Goal: Information Seeking & Learning: Learn about a topic

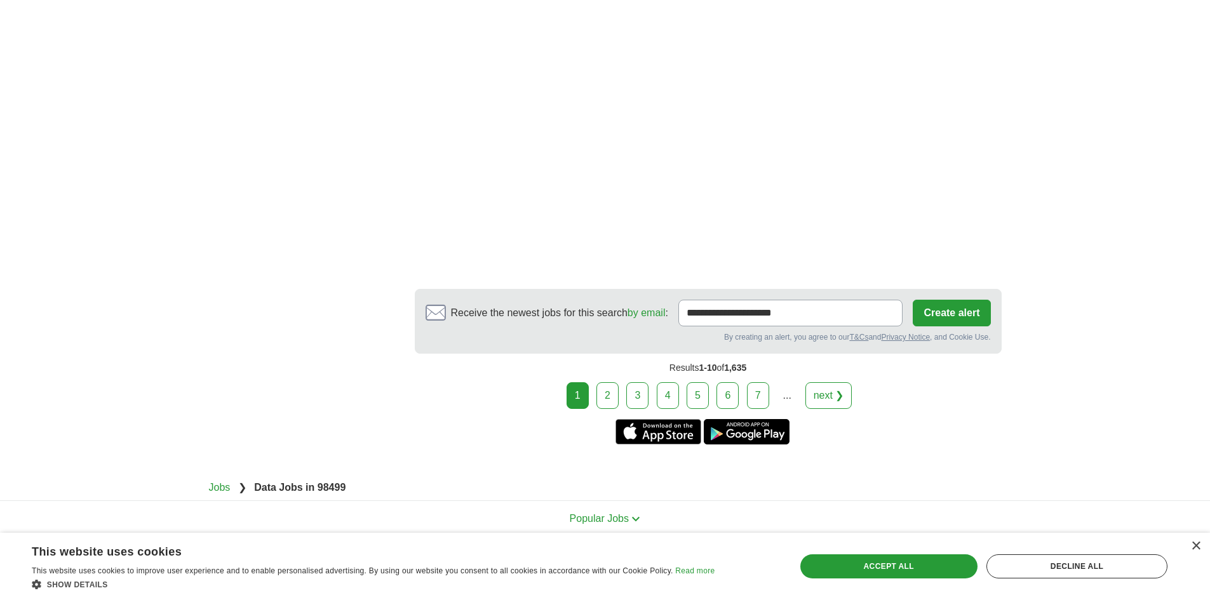
scroll to position [2222, 0]
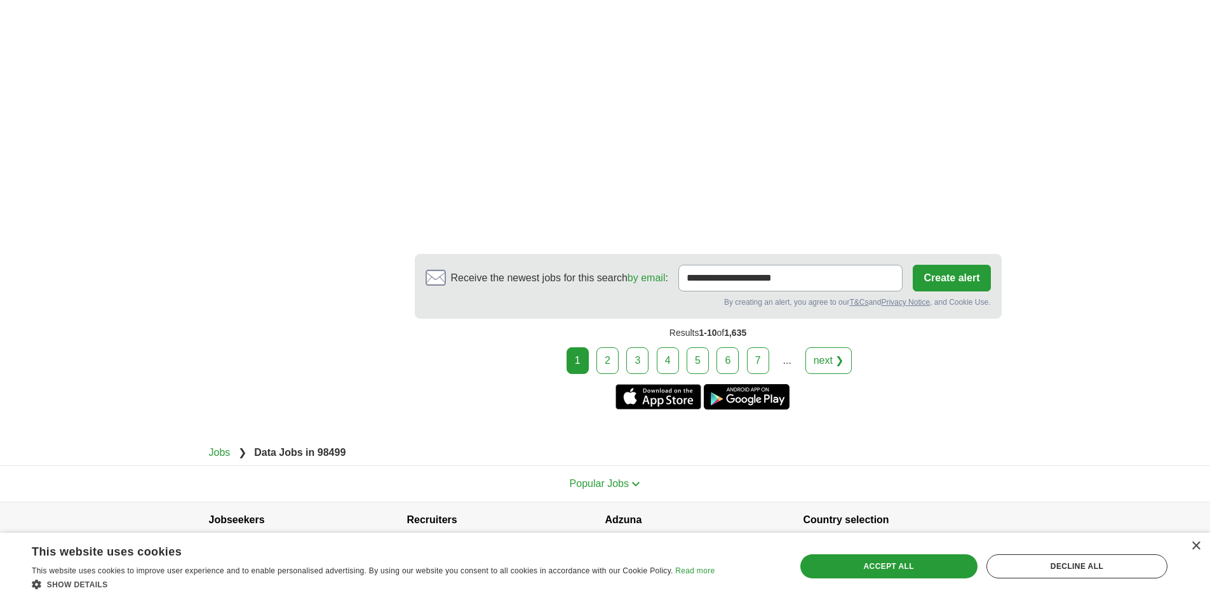
click at [614, 357] on link "2" at bounding box center [607, 360] width 22 height 27
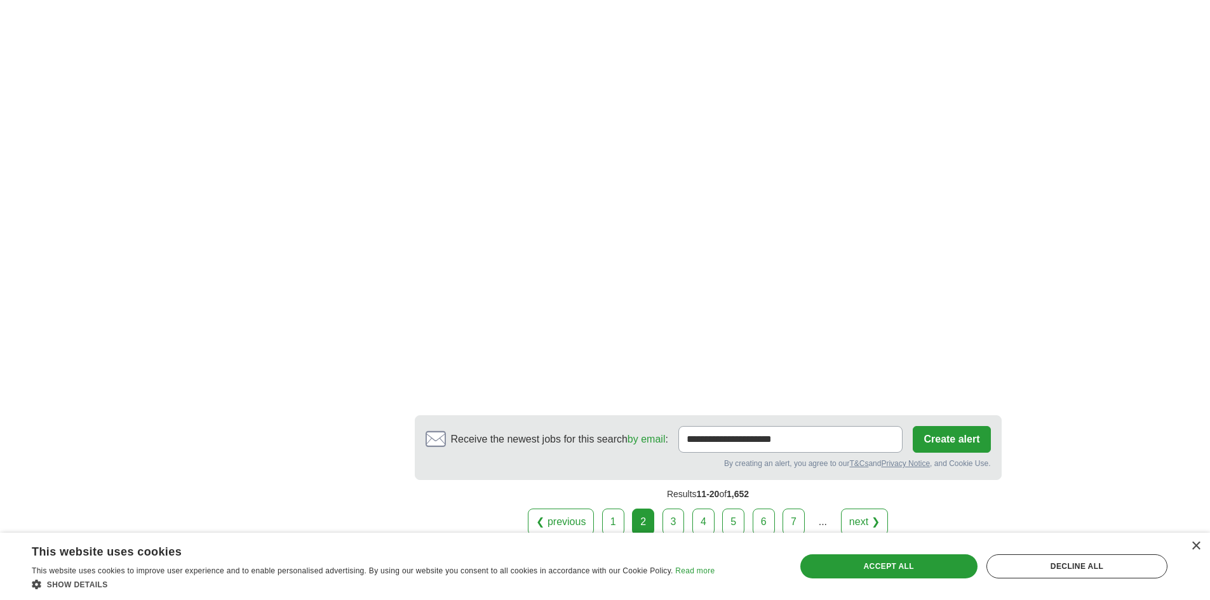
scroll to position [2032, 0]
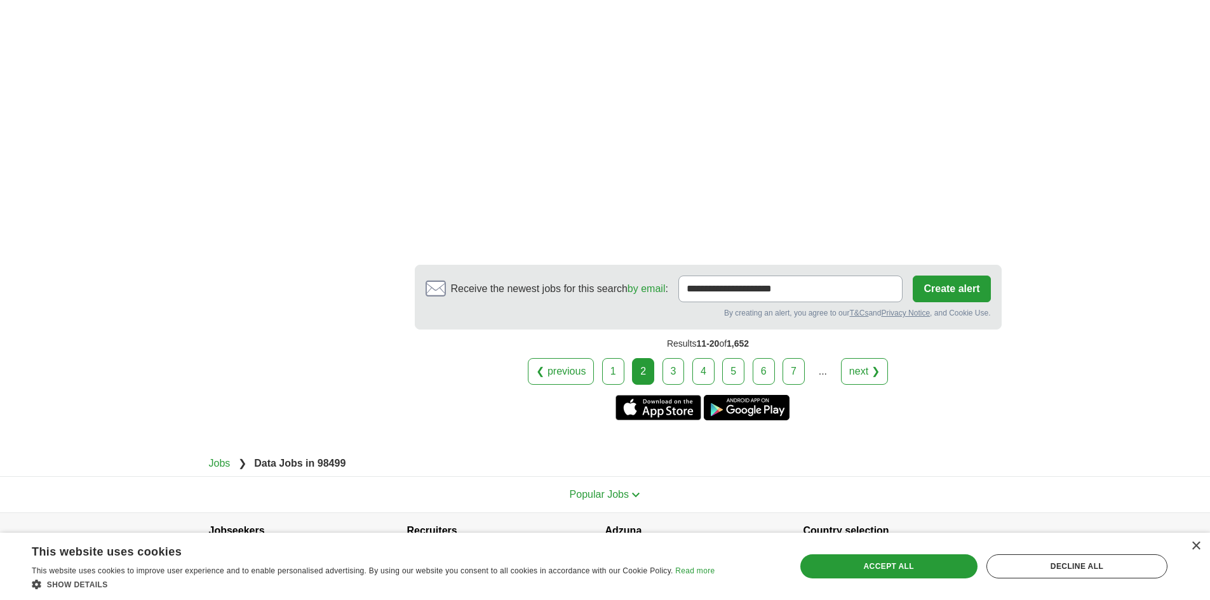
click at [671, 377] on link "3" at bounding box center [673, 371] width 22 height 27
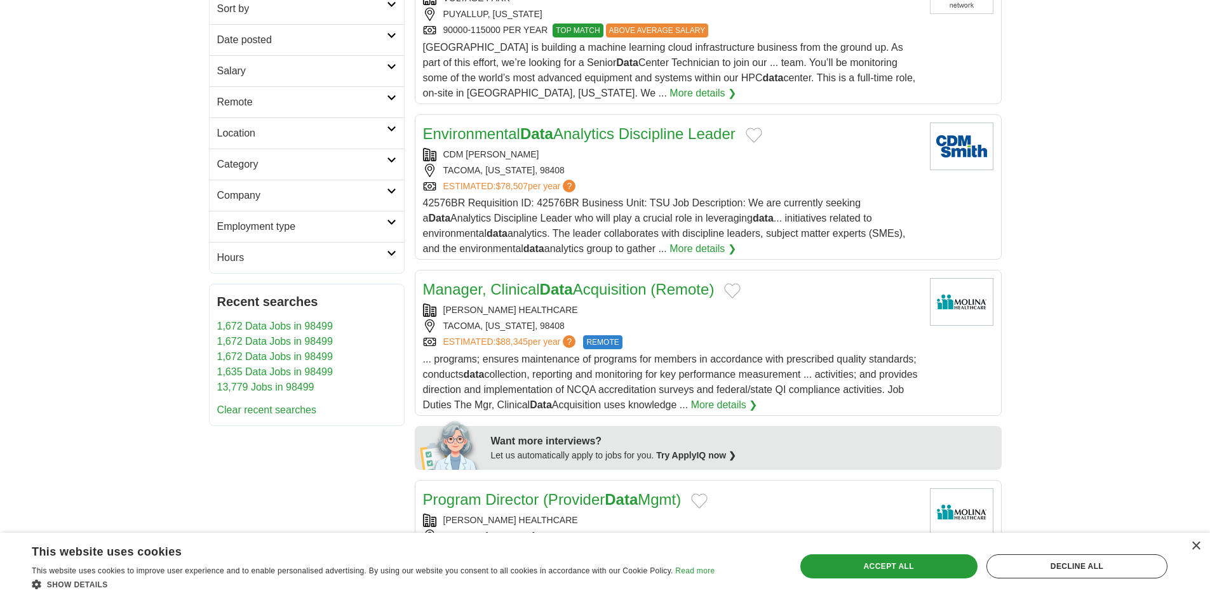
scroll to position [317, 0]
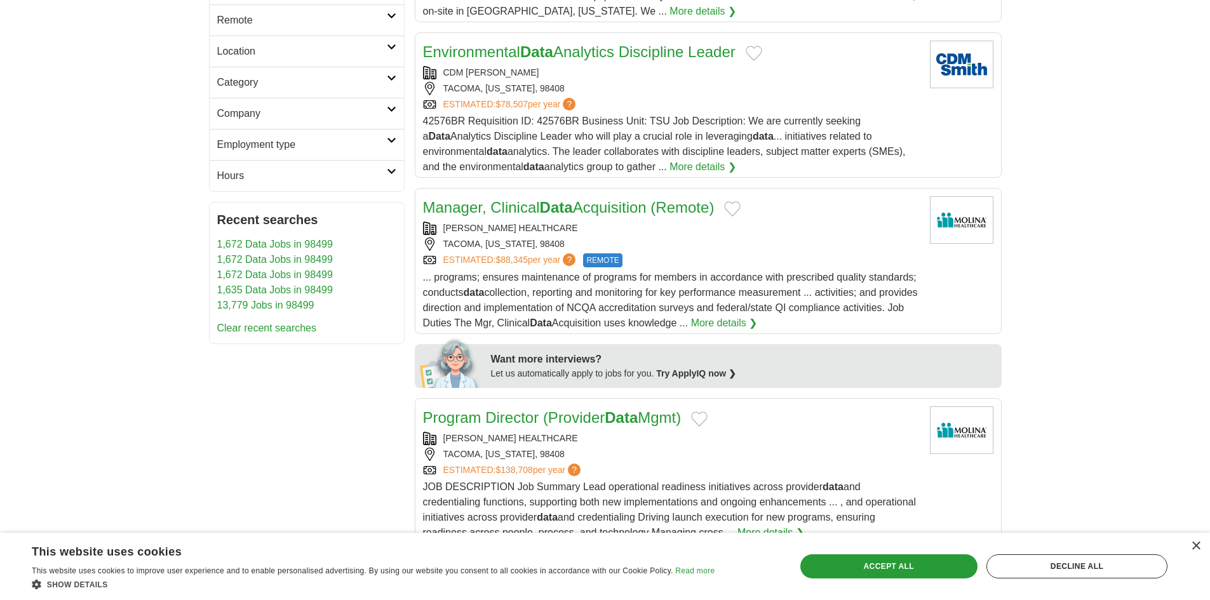
drag, startPoint x: 621, startPoint y: 211, endPoint x: 1066, endPoint y: 264, distance: 447.6
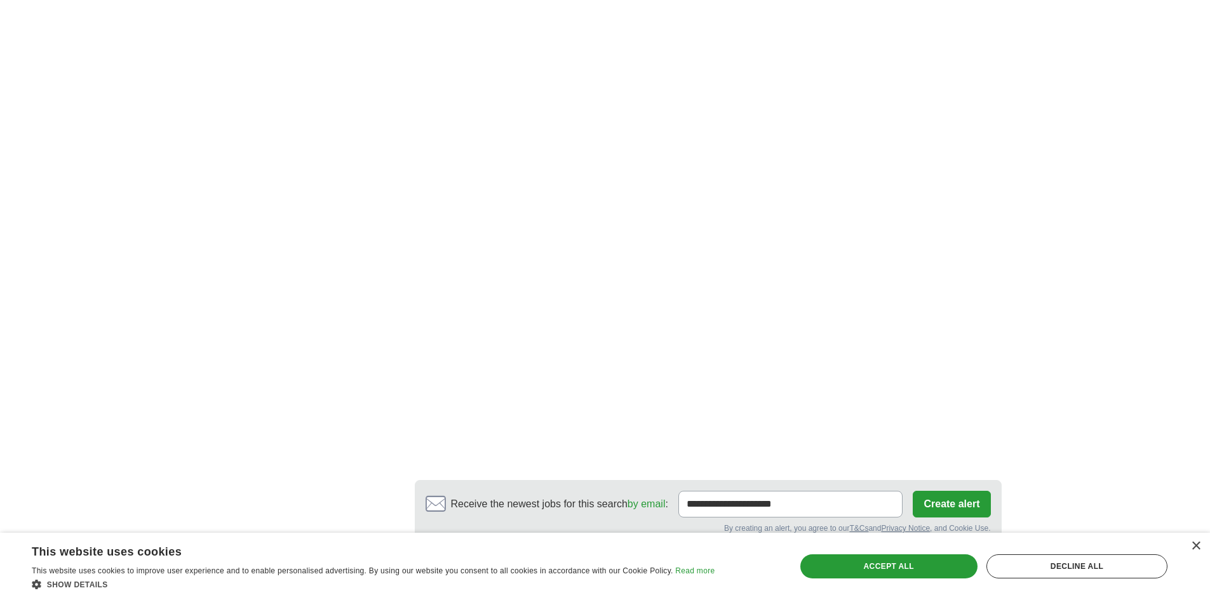
scroll to position [2222, 0]
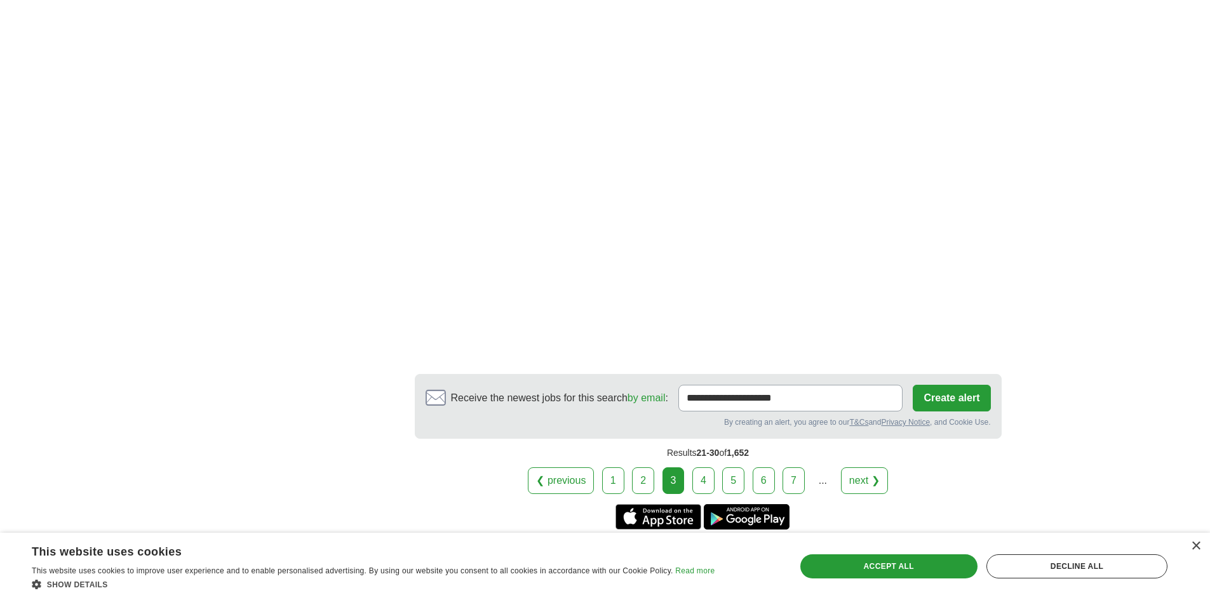
click at [706, 474] on link "4" at bounding box center [703, 480] width 22 height 27
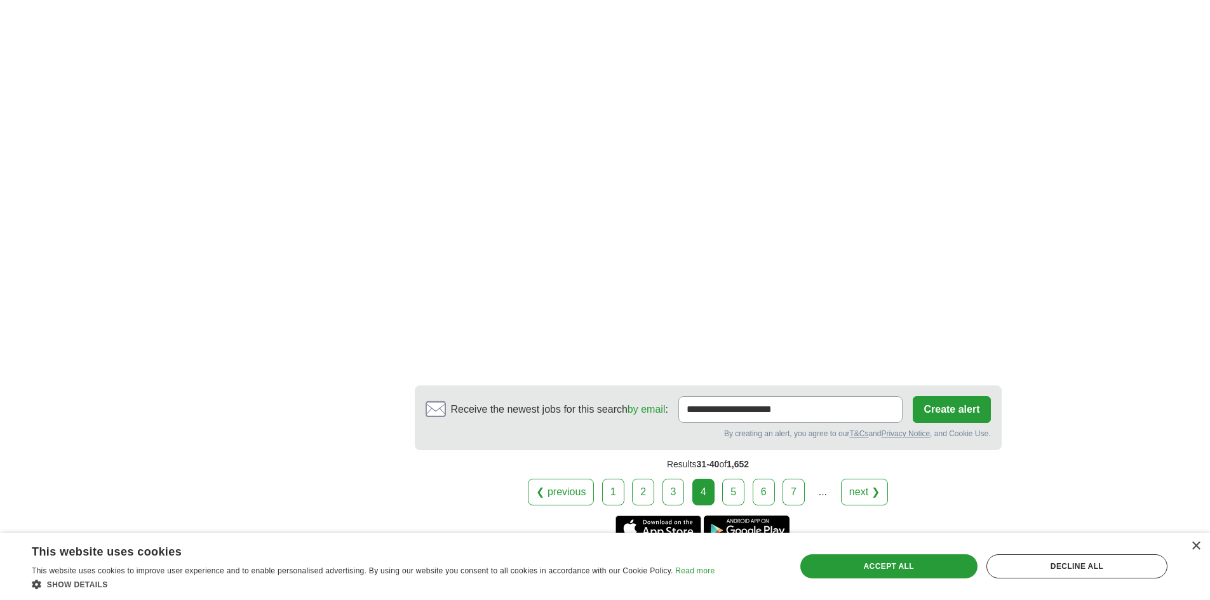
scroll to position [2219, 0]
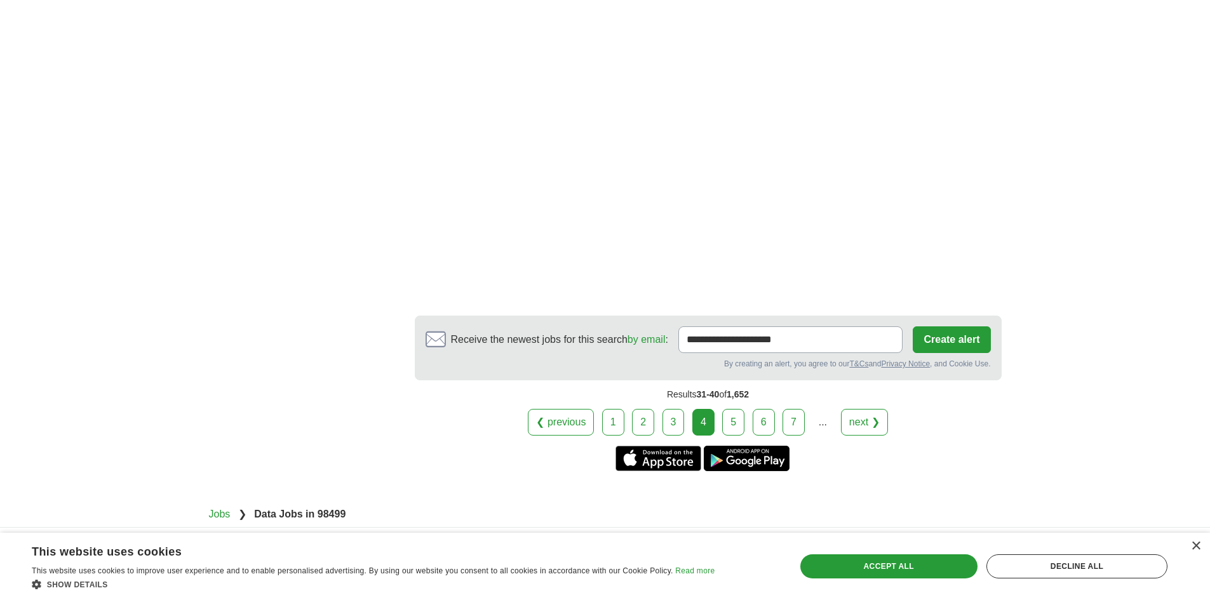
click at [734, 409] on link "5" at bounding box center [733, 422] width 22 height 27
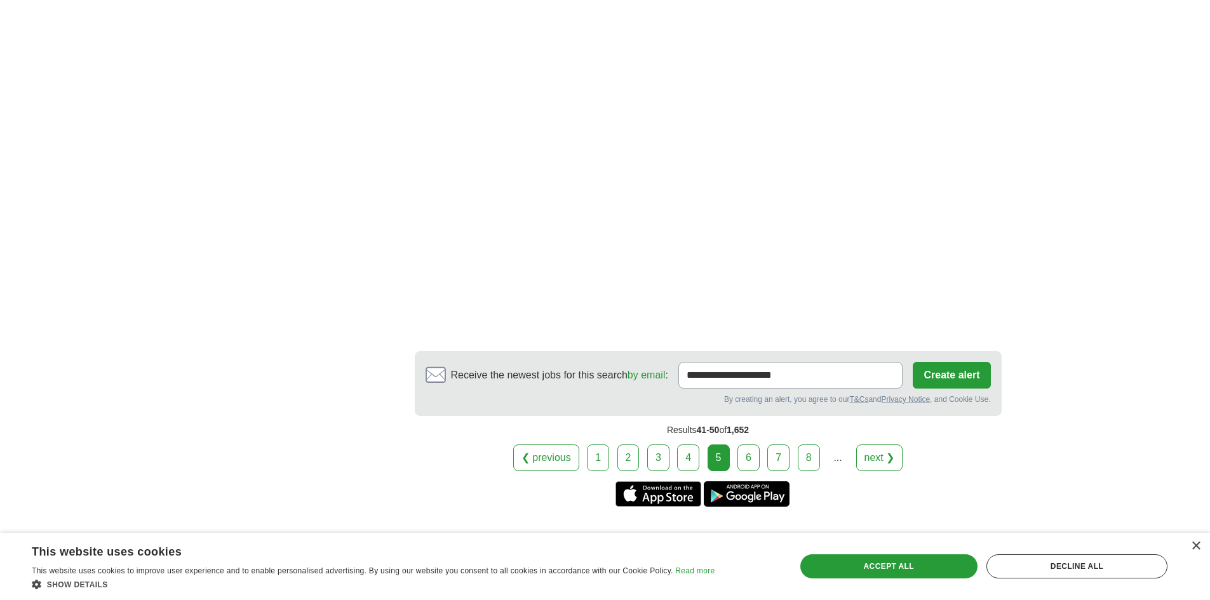
scroll to position [2340, 0]
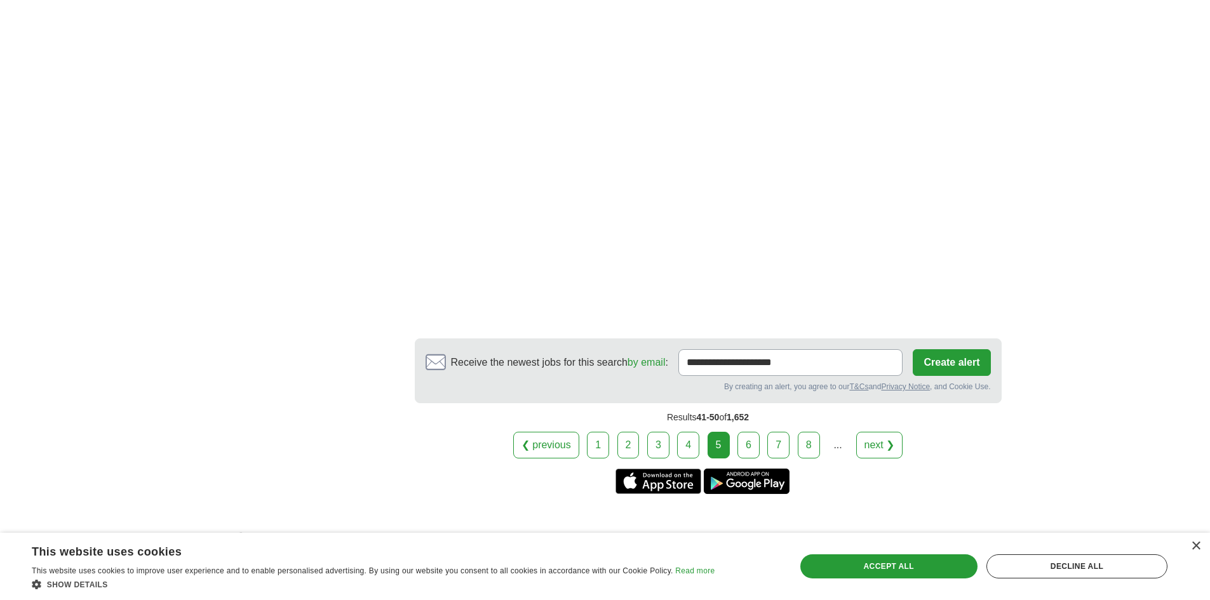
click at [748, 432] on link "6" at bounding box center [748, 445] width 22 height 27
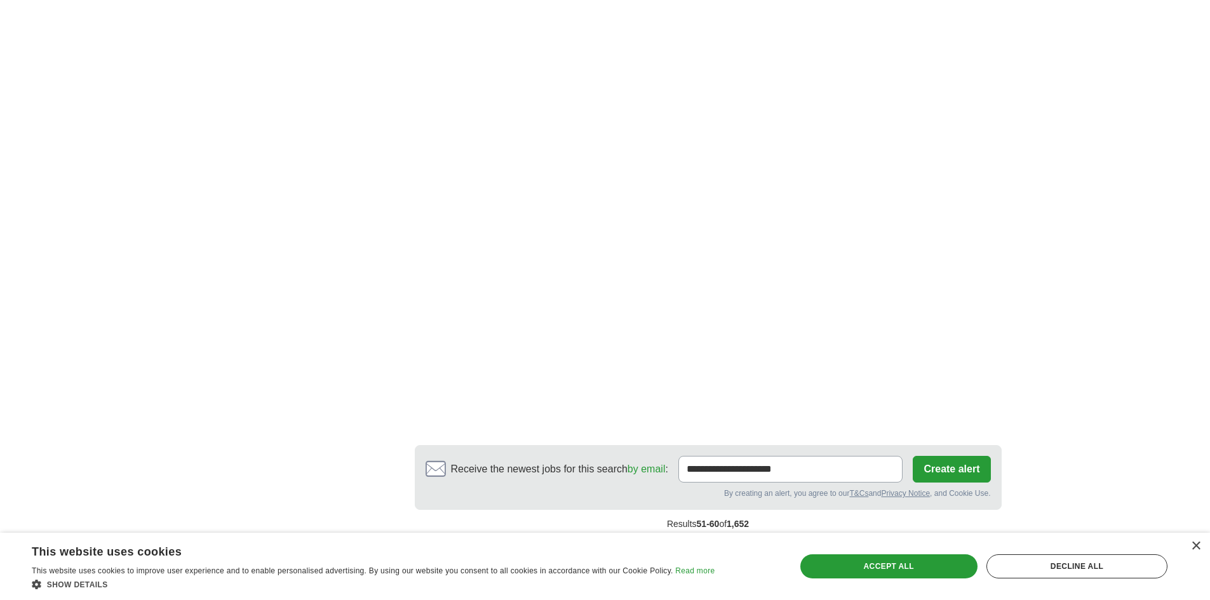
scroll to position [1949, 0]
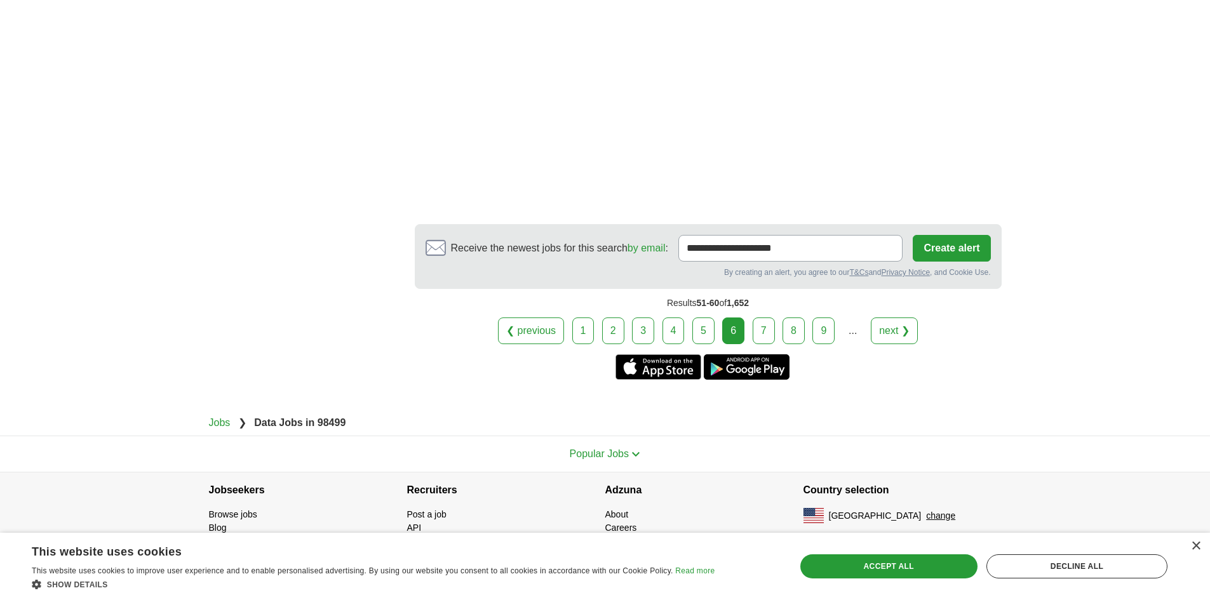
click at [758, 335] on link "7" at bounding box center [763, 330] width 22 height 27
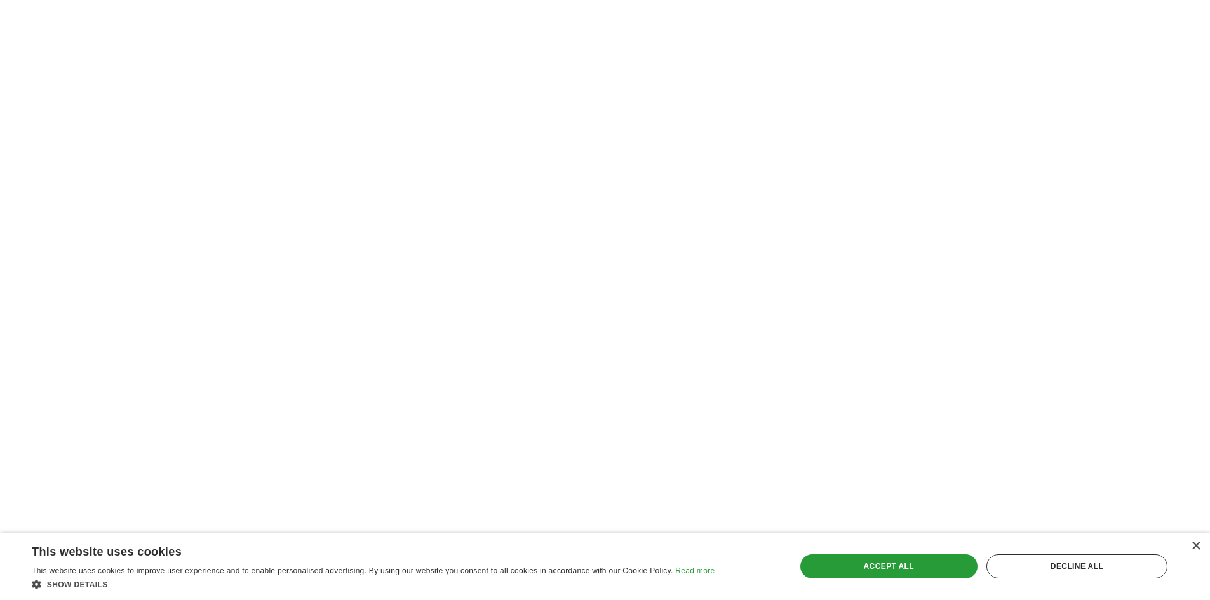
scroll to position [2022, 0]
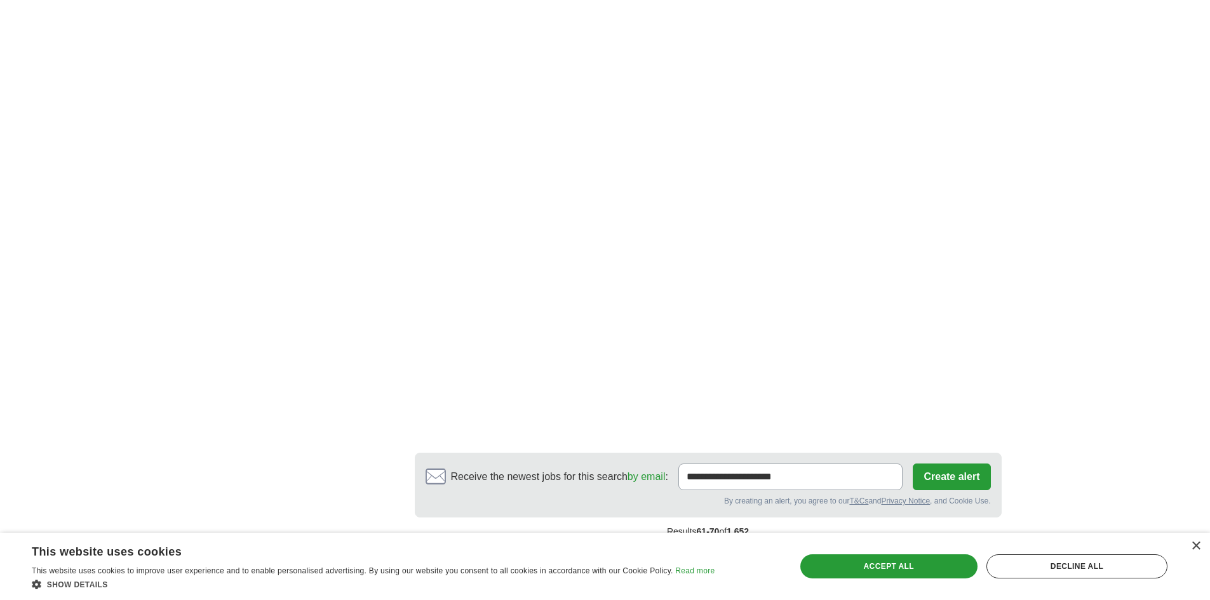
click at [782, 546] on link "8" at bounding box center [789, 559] width 22 height 27
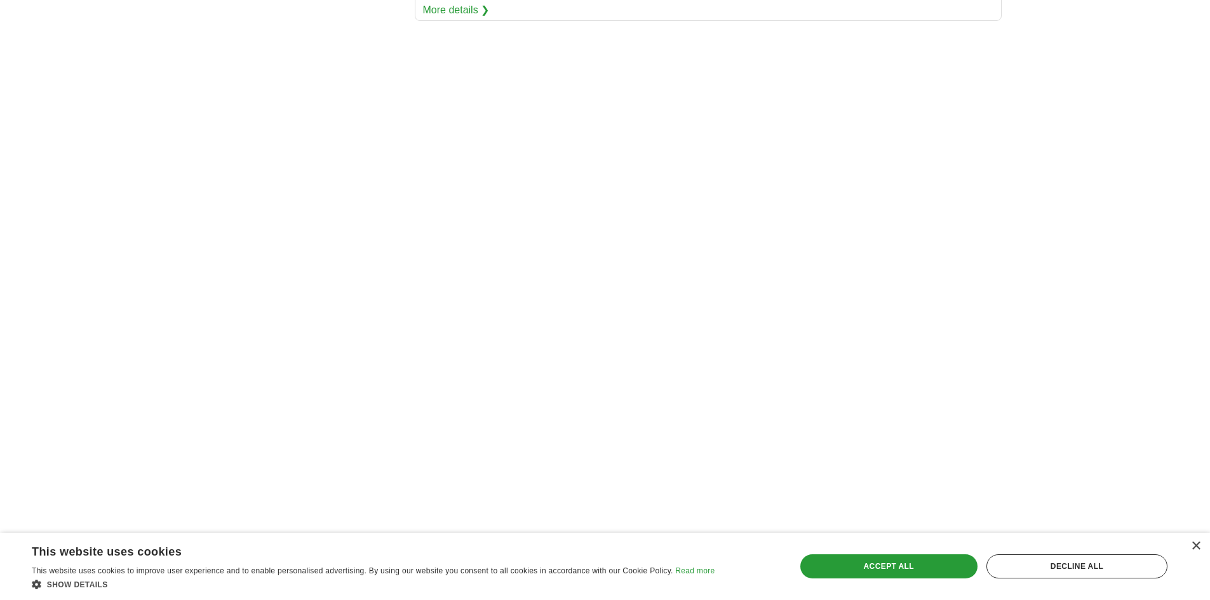
scroll to position [1905, 0]
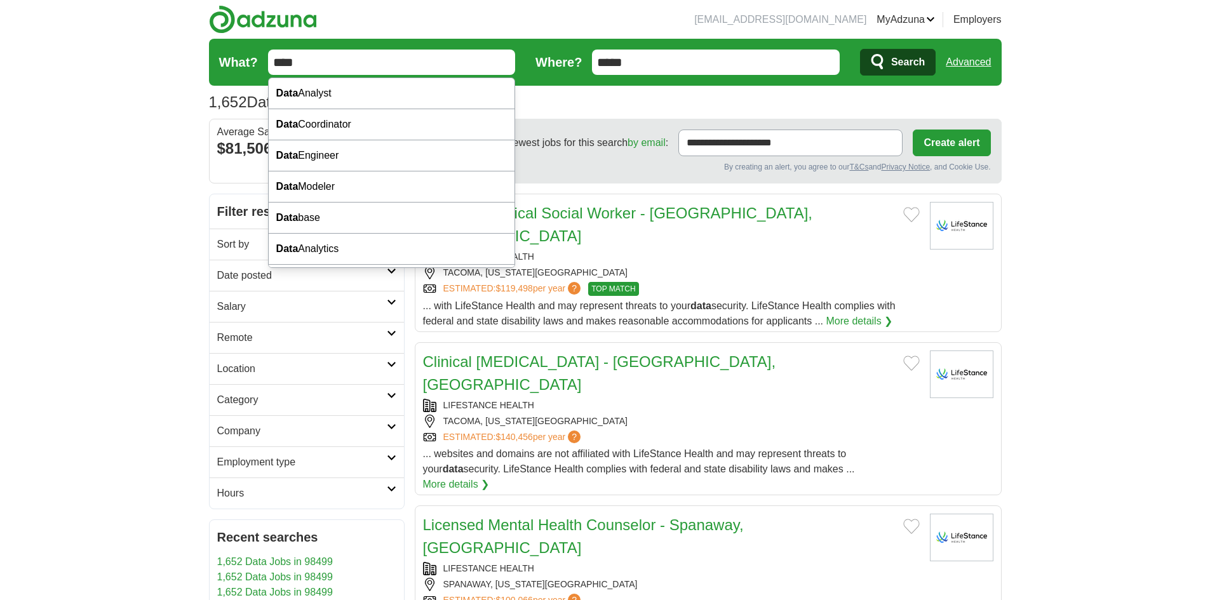
drag, startPoint x: 473, startPoint y: 62, endPoint x: 196, endPoint y: 44, distance: 278.1
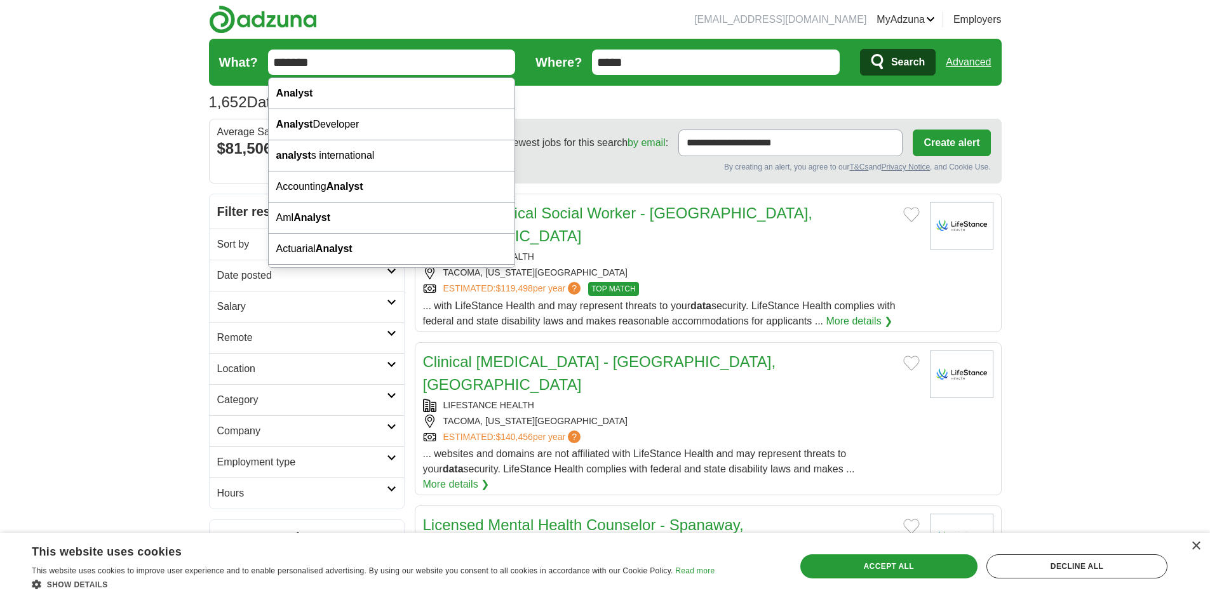
type input "*******"
click at [860, 49] on button "Search" at bounding box center [898, 62] width 76 height 27
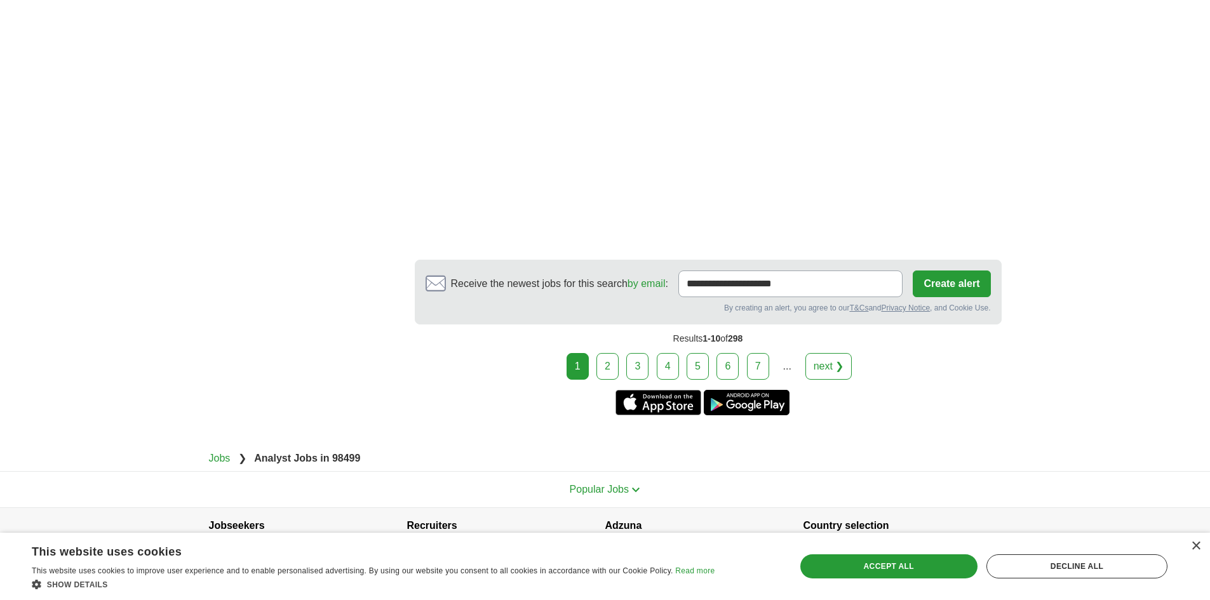
scroll to position [2386, 0]
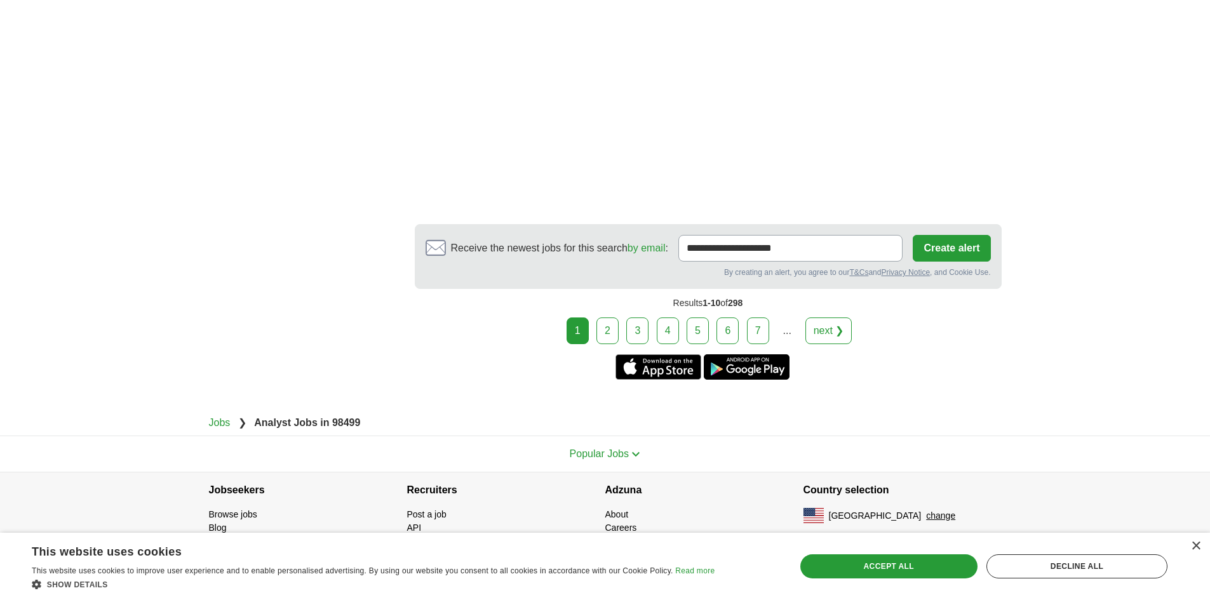
click at [607, 334] on link "2" at bounding box center [607, 330] width 22 height 27
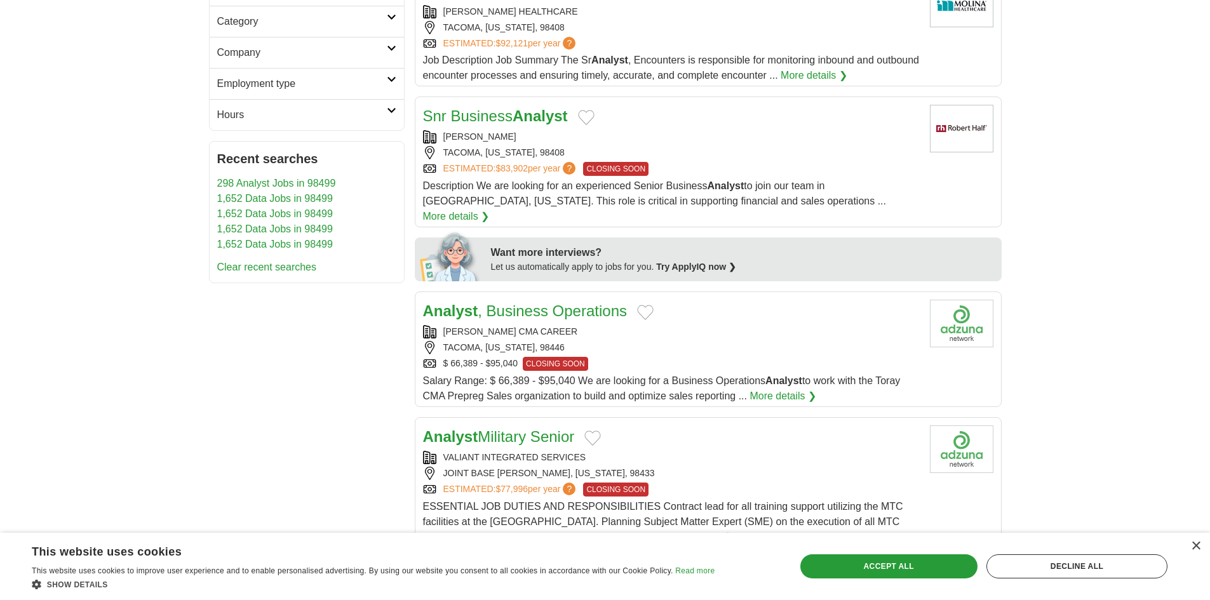
scroll to position [381, 0]
